Goal: Navigation & Orientation: Find specific page/section

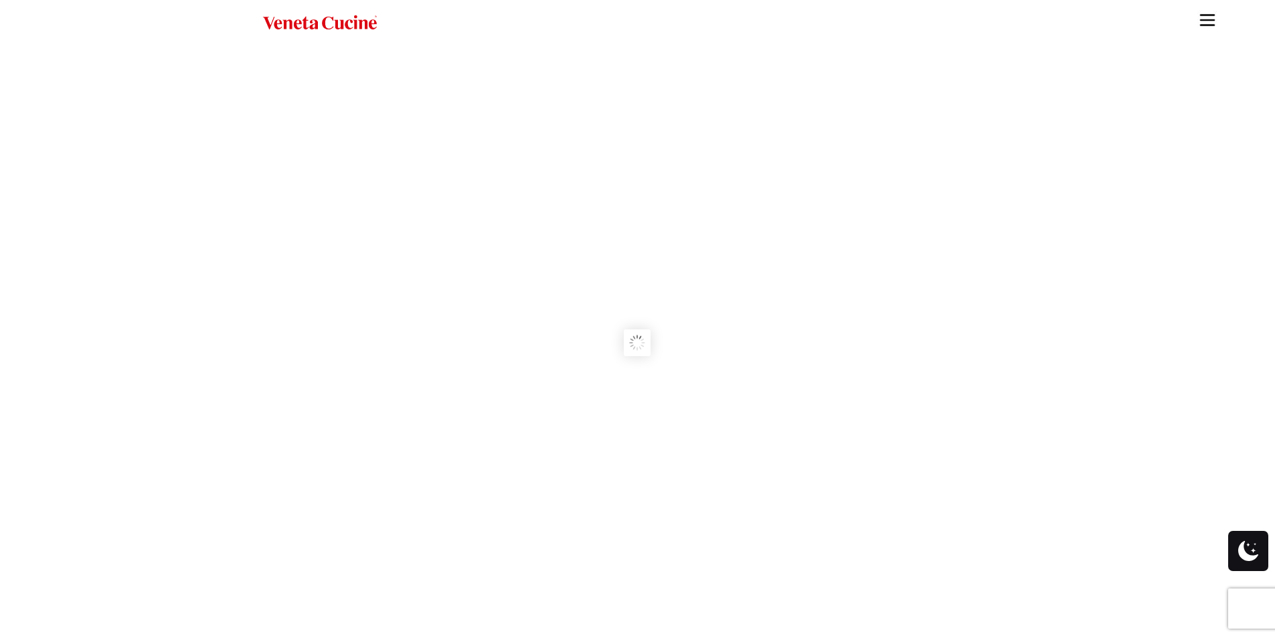
click at [1212, 20] on img "Site" at bounding box center [1207, 20] width 20 height 20
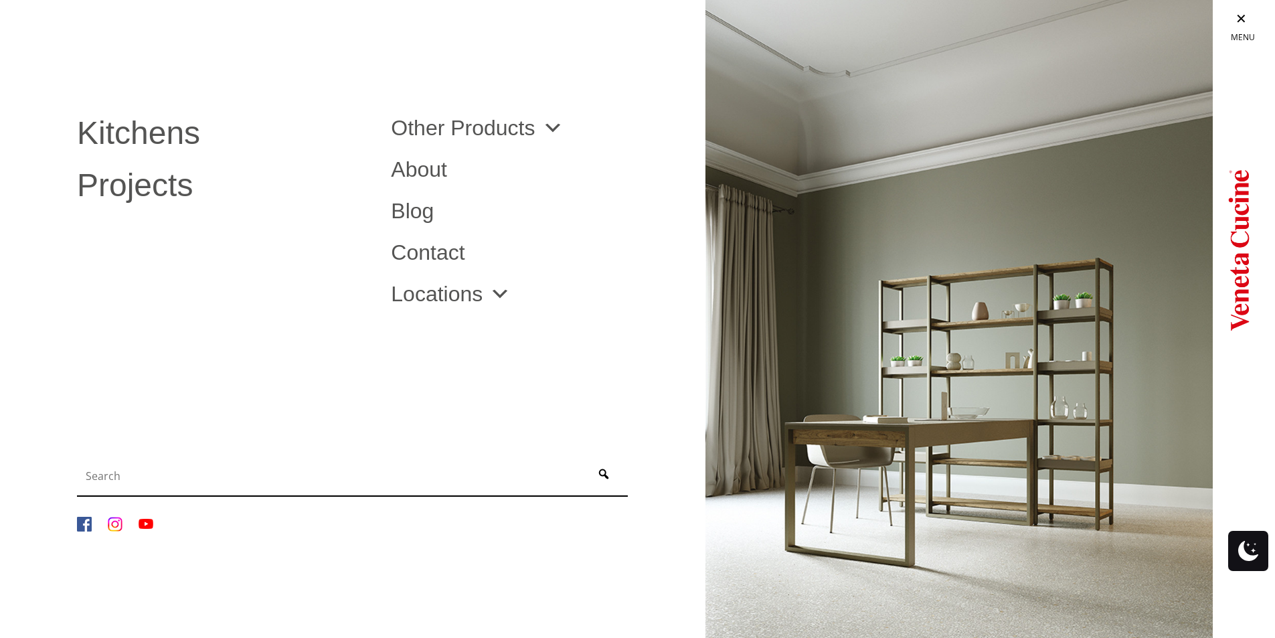
click at [367, 562] on ul "Kitchens Projects Other Products Bathrooms Closets Italian Doors About Blog Con…" at bounding box center [637, 319] width 1275 height 638
click at [428, 173] on link "About" at bounding box center [538, 169] width 294 height 21
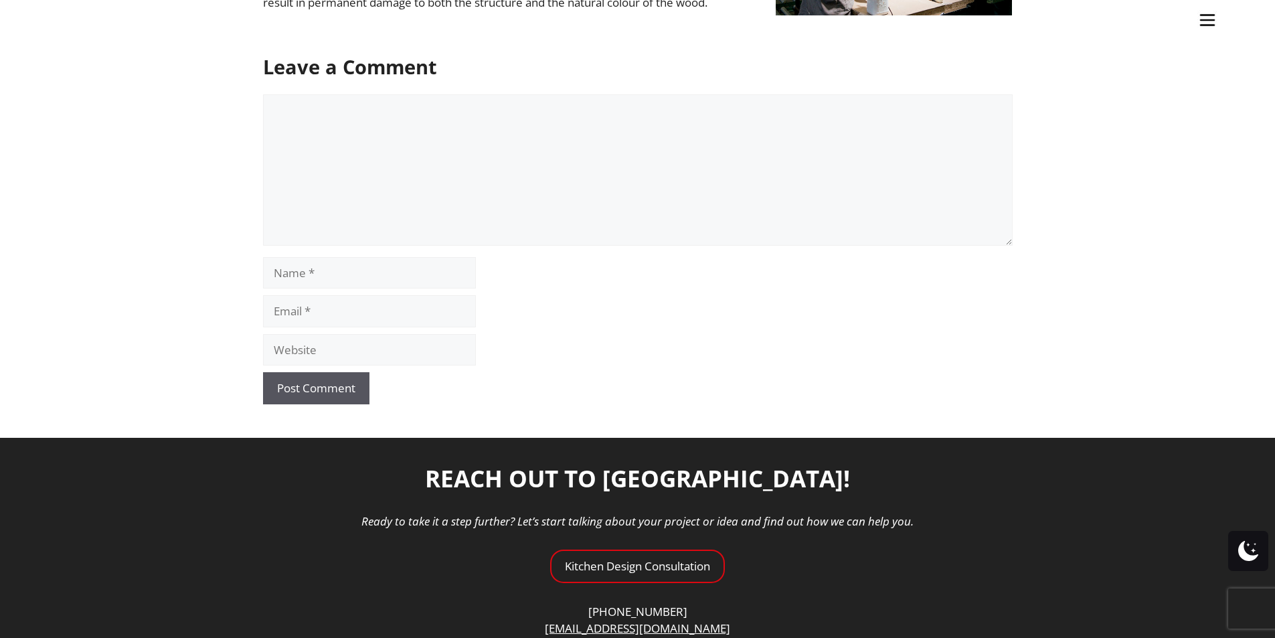
scroll to position [2335, 0]
